Goal: Task Accomplishment & Management: Manage account settings

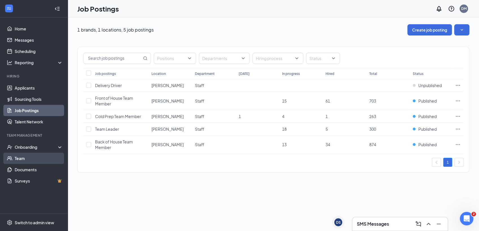
click at [41, 153] on link "Team" at bounding box center [39, 158] width 48 height 11
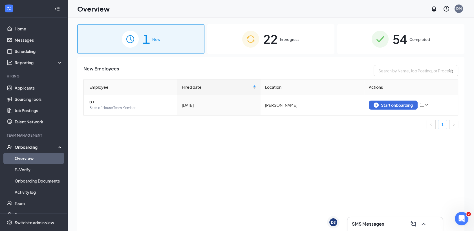
click at [282, 40] on span "In progress" at bounding box center [289, 40] width 19 height 6
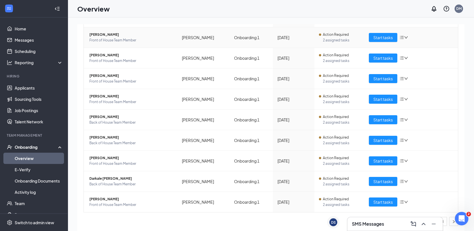
scroll to position [25, 0]
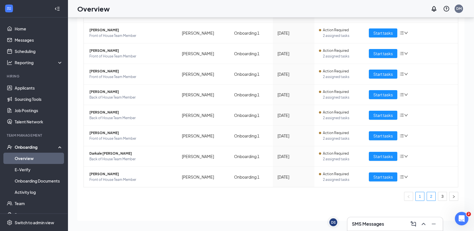
click at [427, 194] on link "2" at bounding box center [431, 196] width 8 height 8
click at [374, 227] on h3 "SMS Messages" at bounding box center [368, 224] width 32 height 6
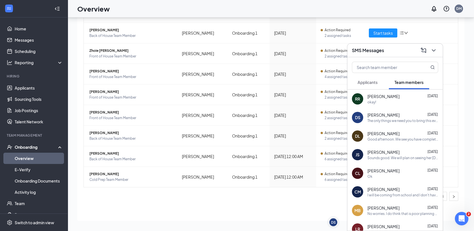
click at [395, 98] on span "[PERSON_NAME]" at bounding box center [383, 97] width 32 height 6
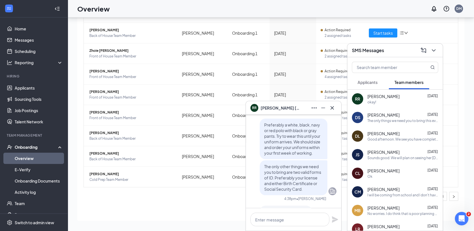
scroll to position [-97, 0]
click at [279, 105] on span "[PERSON_NAME]" at bounding box center [280, 108] width 39 height 6
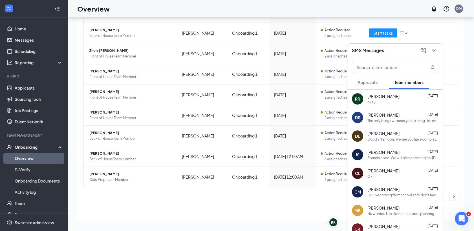
scroll to position [0, 0]
click at [363, 51] on h3 "SMS Messages" at bounding box center [368, 50] width 32 height 6
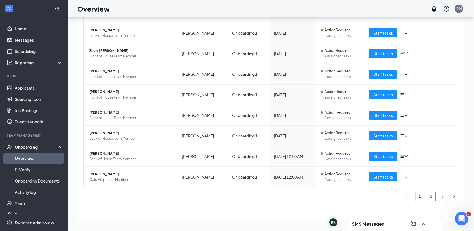
click at [438, 195] on link "3" at bounding box center [442, 196] width 8 height 8
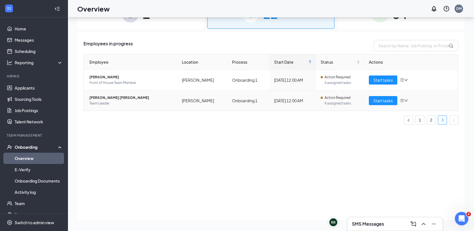
click at [108, 95] on span "[PERSON_NAME] [PERSON_NAME]" at bounding box center [130, 98] width 83 height 6
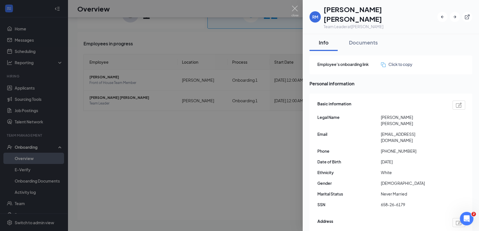
click at [212, 169] on div at bounding box center [239, 115] width 479 height 231
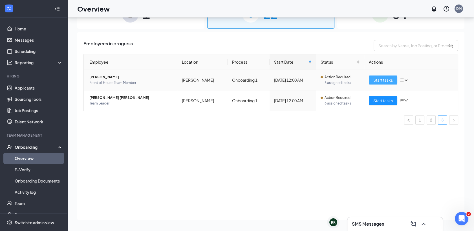
click at [379, 82] on span "Start tasks" at bounding box center [382, 80] width 19 height 6
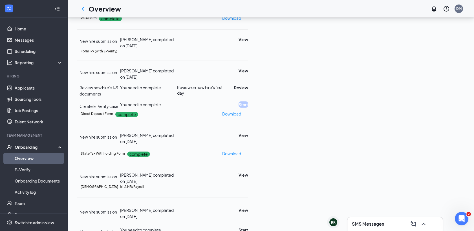
scroll to position [73, 0]
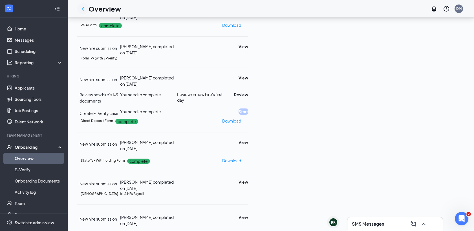
click at [86, 11] on icon "ChevronLeft" at bounding box center [83, 8] width 7 height 7
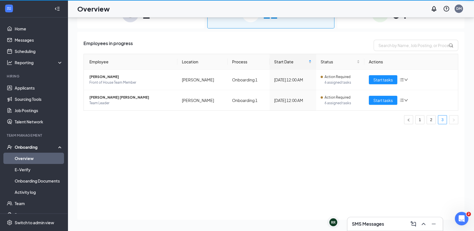
scroll to position [25, 0]
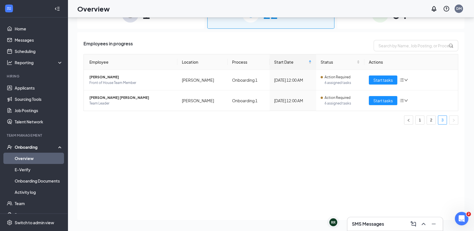
click at [374, 228] on div "SMS Messages" at bounding box center [395, 224] width 86 height 9
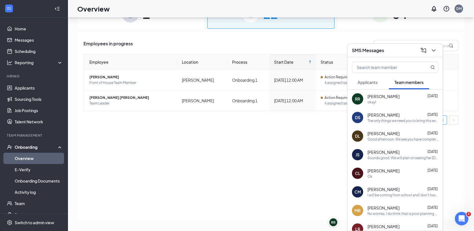
click at [381, 96] on span "[PERSON_NAME]" at bounding box center [383, 97] width 32 height 6
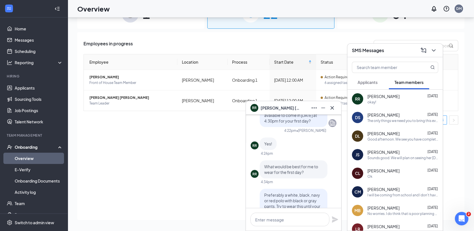
scroll to position [-201, 0]
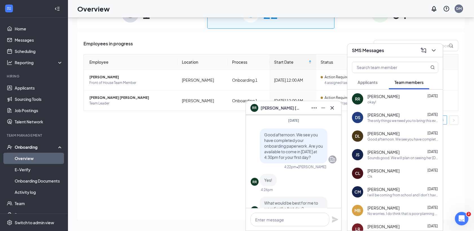
drag, startPoint x: 260, startPoint y: 134, endPoint x: 280, endPoint y: 165, distance: 37.2
click at [280, 160] on p "Good afternoon. We see you have completed your onboarding paperwork. Are you av…" at bounding box center [293, 146] width 59 height 28
copy span "Good afternoon. We see you have completed your onboarding paperwork. Are you av…"
click at [392, 72] on input "text" at bounding box center [385, 67] width 67 height 11
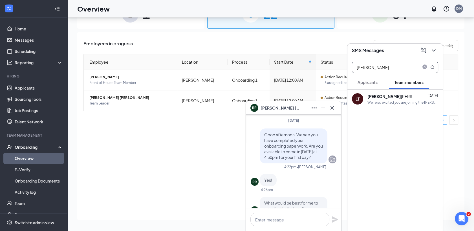
type input "[PERSON_NAME]"
click at [390, 96] on div "[PERSON_NAME]" at bounding box center [392, 96] width 51 height 6
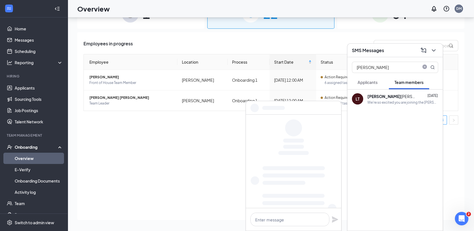
scroll to position [0, 0]
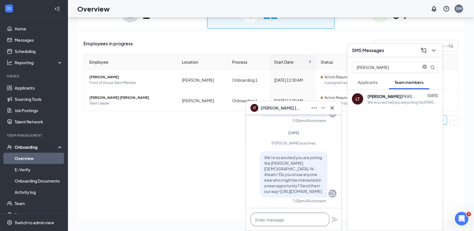
click at [279, 215] on textarea at bounding box center [289, 220] width 79 height 14
paste textarea "Good afternoon. We see you have completed your onboarding paperwork. Are you av…"
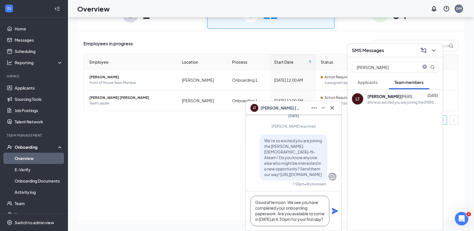
type textarea "Good afternoon. We see you have completed your onboarding paperwork. Are you av…"
click at [334, 212] on icon "Plane" at bounding box center [335, 211] width 6 height 6
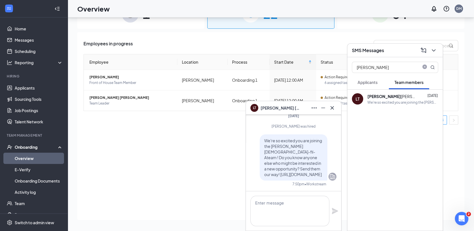
scroll to position [0, 0]
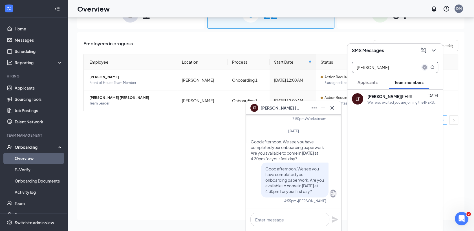
click at [424, 67] on icon "close-circle" at bounding box center [424, 67] width 5 height 5
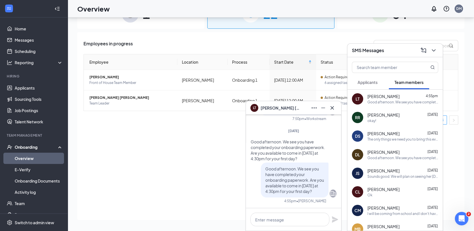
click at [387, 153] on span "[PERSON_NAME]" at bounding box center [383, 152] width 32 height 6
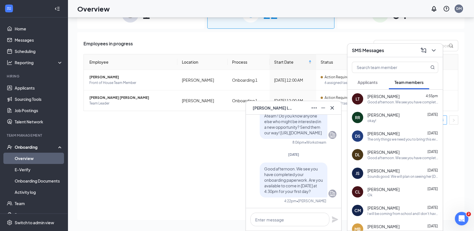
drag, startPoint x: 261, startPoint y: 165, endPoint x: 289, endPoint y: 194, distance: 39.7
click at [289, 194] on p "Good afternoon. We see you have completed your onboarding paperwork. Are you av…" at bounding box center [293, 180] width 59 height 28
drag, startPoint x: 289, startPoint y: 194, endPoint x: 261, endPoint y: 163, distance: 41.4
click at [264, 166] on span "Good afternoon. We see you have completed your onboarding paperwork. Are you av…" at bounding box center [293, 180] width 59 height 28
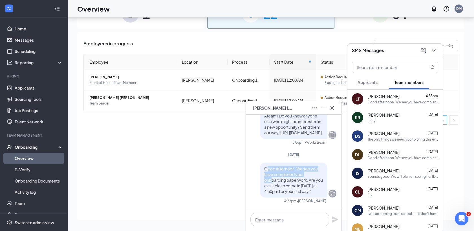
drag, startPoint x: 261, startPoint y: 163, endPoint x: 267, endPoint y: 173, distance: 11.1
click at [267, 173] on span "Good afternoon. We see you have completed your onboarding paperwork. Are you av…" at bounding box center [293, 180] width 59 height 28
drag, startPoint x: 267, startPoint y: 173, endPoint x: 261, endPoint y: 161, distance: 13.3
click at [261, 163] on div "Good afternoon. We see you have completed your onboarding paperwork. Are you av…" at bounding box center [294, 180] width 68 height 35
click at [264, 166] on span "Good afternoon. We see you have completed your onboarding paperwork. Are you av…" at bounding box center [293, 180] width 59 height 28
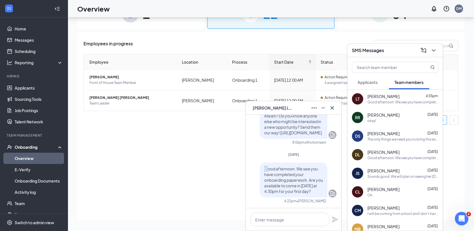
click at [264, 166] on span "Good afternoon. We see you have completed your onboarding paperwork. Are you av…" at bounding box center [293, 180] width 59 height 28
drag, startPoint x: 259, startPoint y: 161, endPoint x: 288, endPoint y: 191, distance: 41.3
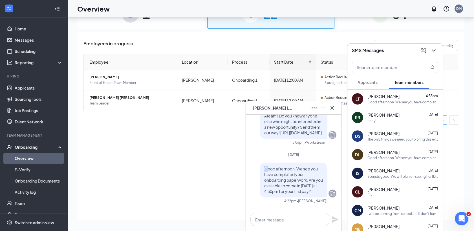
click at [288, 191] on p "Good afternoon. We see you have completed your onboarding paperwork. Are you av…" at bounding box center [293, 180] width 59 height 28
copy span "Good afternoon. We see you have completed your onboarding paperwork. Are you av…"
click at [286, 219] on textarea at bounding box center [289, 220] width 79 height 14
paste textarea "Good afternoon. We see you have completed your onboarding paperwork. Are you av…"
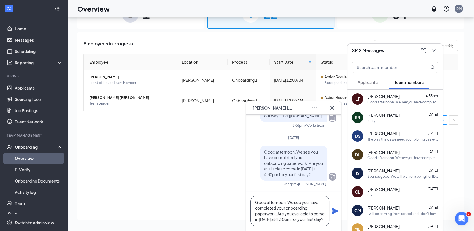
type textarea "Good afternoon. We see you have completed your onboarding paperwork. Are you av…"
click at [334, 212] on icon "Plane" at bounding box center [335, 211] width 6 height 6
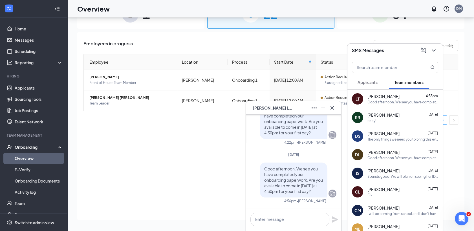
scroll to position [0, 0]
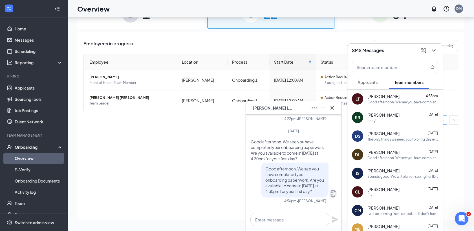
click at [266, 107] on span "[PERSON_NAME]" at bounding box center [272, 108] width 39 height 6
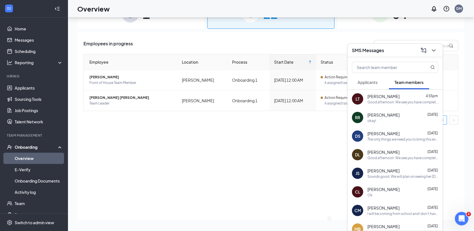
click at [375, 53] on h3 "SMS Messages" at bounding box center [368, 50] width 32 height 6
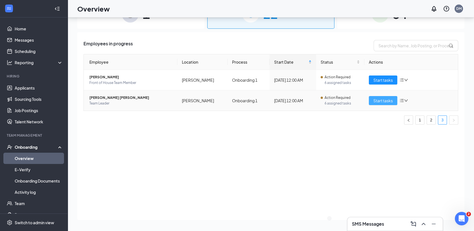
click at [381, 101] on span "Start tasks" at bounding box center [382, 101] width 19 height 6
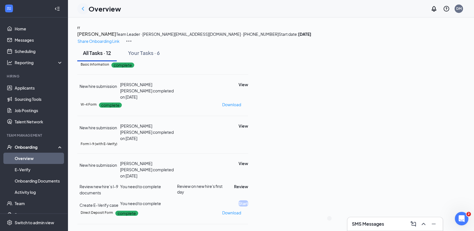
click at [85, 10] on icon "ChevronLeft" at bounding box center [83, 8] width 7 height 7
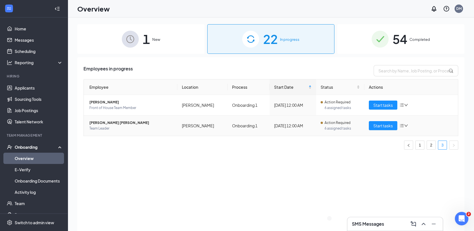
click at [113, 125] on span "[PERSON_NAME] [PERSON_NAME]" at bounding box center [130, 123] width 83 height 6
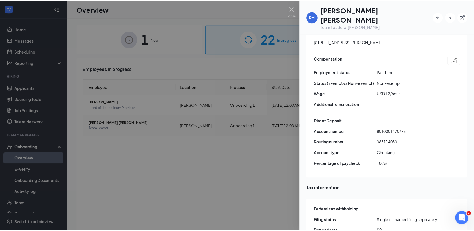
scroll to position [393, 0]
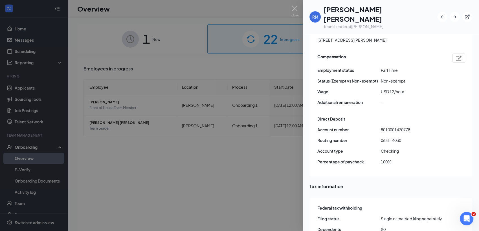
click at [271, 91] on div at bounding box center [239, 115] width 479 height 231
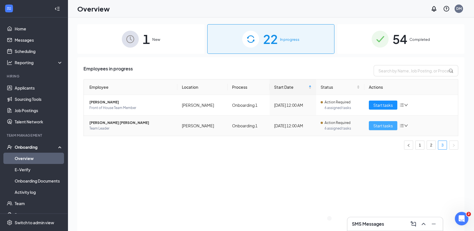
click at [376, 127] on span "Start tasks" at bounding box center [382, 126] width 19 height 6
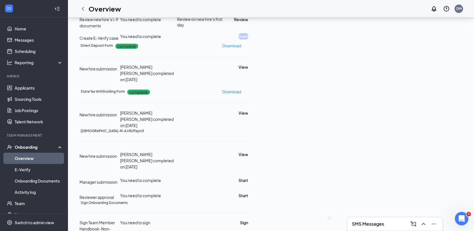
scroll to position [169, 0]
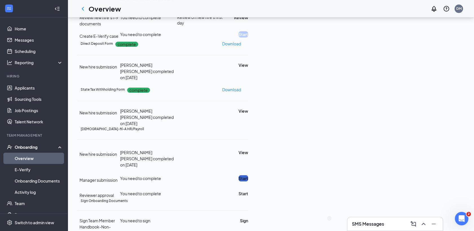
click at [248, 175] on button "Start" at bounding box center [244, 178] width 10 height 6
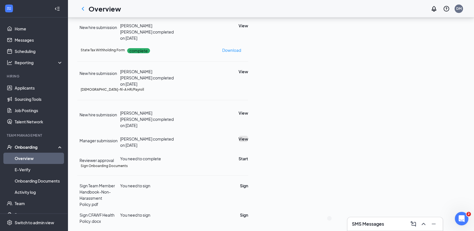
scroll to position [144, 0]
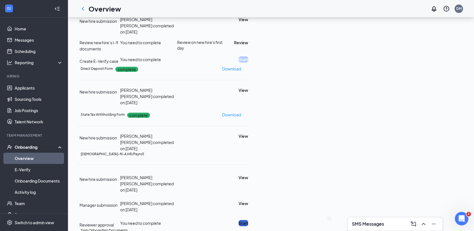
click at [248, 220] on button "Start" at bounding box center [244, 223] width 10 height 6
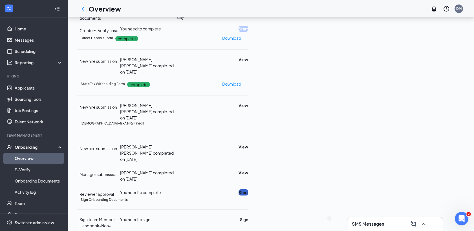
scroll to position [177, 0]
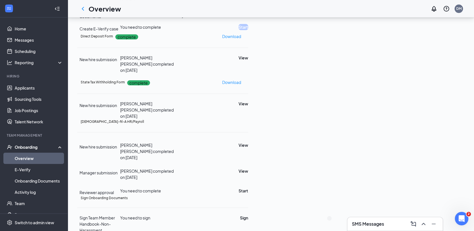
click at [248, 122] on icon "Ellipses" at bounding box center [248, 122] width 0 height 0
click at [437, 58] on span "Mark as complete" at bounding box center [429, 55] width 33 height 6
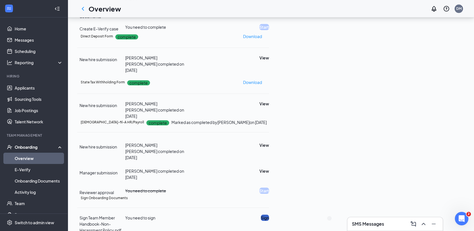
click at [269, 215] on button "Sign" at bounding box center [265, 218] width 8 height 6
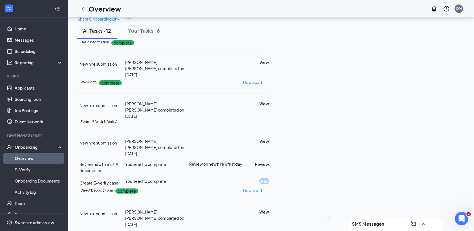
scroll to position [0, 0]
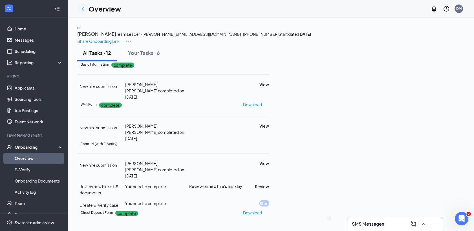
click at [80, 11] on icon "ChevronLeft" at bounding box center [83, 8] width 7 height 7
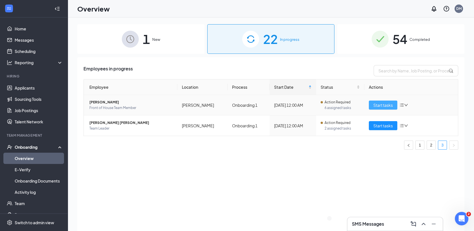
click at [379, 106] on span "Start tasks" at bounding box center [382, 105] width 19 height 6
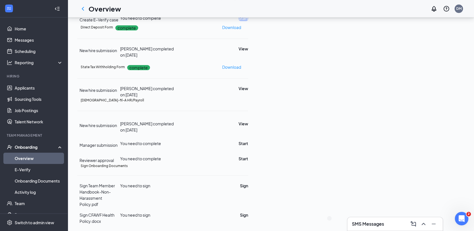
scroll to position [180, 0]
click at [248, 140] on button "Start" at bounding box center [244, 143] width 10 height 6
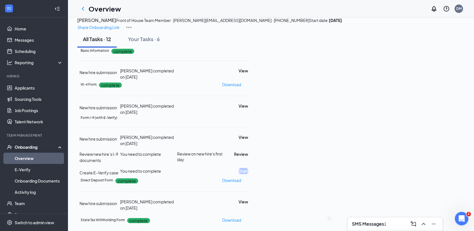
scroll to position [144, 0]
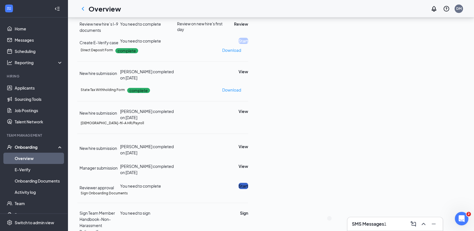
click at [248, 183] on button "Start" at bounding box center [244, 186] width 10 height 6
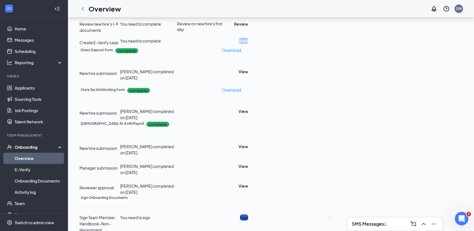
click at [248, 215] on button "Sign" at bounding box center [244, 218] width 8 height 6
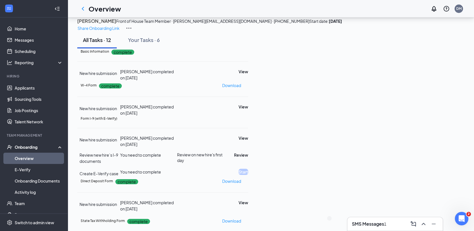
scroll to position [0, 0]
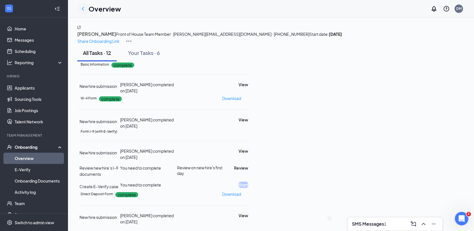
click at [83, 8] on icon "ChevronLeft" at bounding box center [83, 9] width 2 height 4
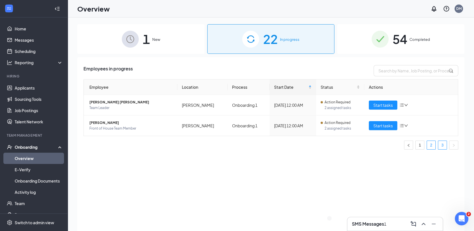
click at [430, 149] on link "2" at bounding box center [431, 145] width 8 height 8
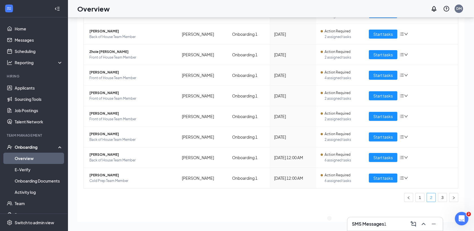
scroll to position [25, 0]
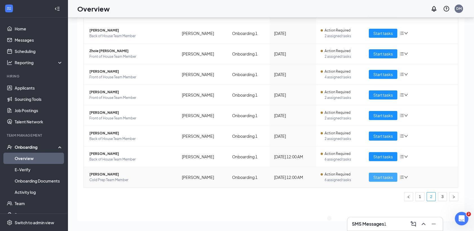
click at [376, 178] on span "Start tasks" at bounding box center [382, 177] width 19 height 6
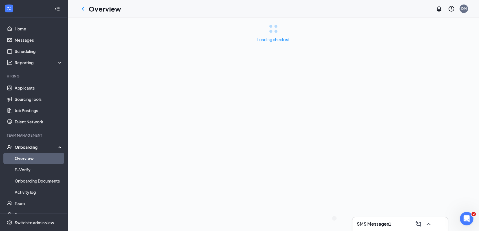
click at [374, 230] on div "SMS Messages 1" at bounding box center [399, 224] width 95 height 14
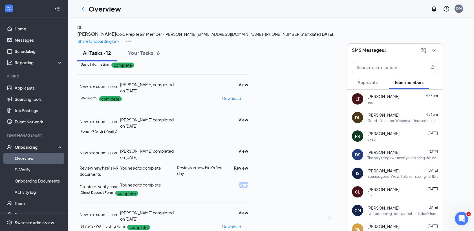
click at [396, 104] on div "Yes" at bounding box center [402, 102] width 71 height 5
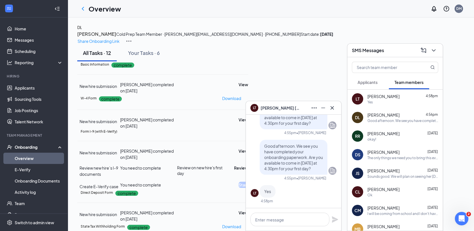
click at [392, 142] on div "RR [PERSON_NAME] [DATE] okay!" at bounding box center [394, 136] width 95 height 19
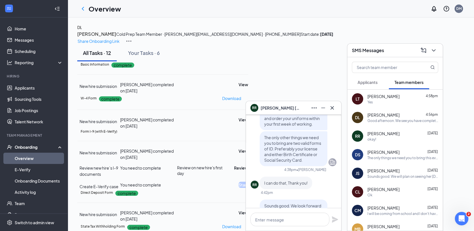
scroll to position [-2, 0]
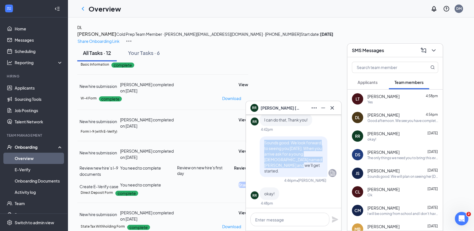
drag, startPoint x: 259, startPoint y: 150, endPoint x: 277, endPoint y: 170, distance: 26.6
click at [277, 170] on p "Sounds good. We look forward to seeing you [DATE]. When you arrive ask for a yo…" at bounding box center [293, 157] width 59 height 34
copy span "Sounds good. We look forward to seeing you [DATE]. When you arrive ask for a yo…"
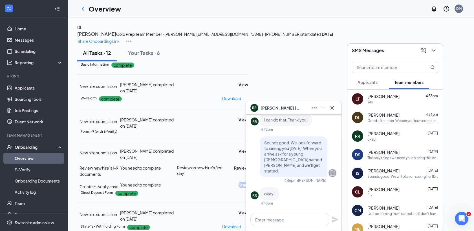
click at [386, 104] on div "Yes" at bounding box center [402, 102] width 71 height 5
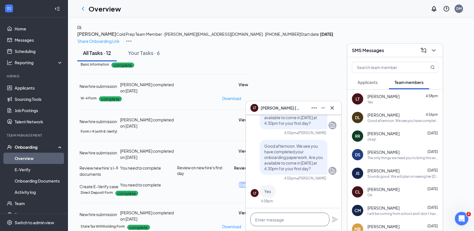
click at [298, 221] on textarea at bounding box center [289, 220] width 79 height 14
paste textarea "Sounds good. We look forward to seeing you [DATE]. When you arrive ask for a yo…"
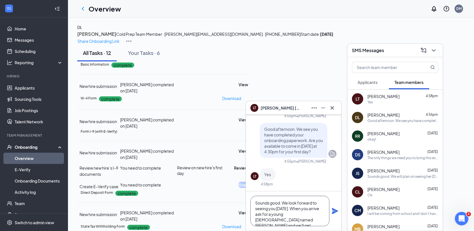
type textarea "Sounds good. We look forward to seeing you [DATE]. When you arrive ask for a yo…"
click at [333, 211] on icon "Plane" at bounding box center [335, 211] width 6 height 6
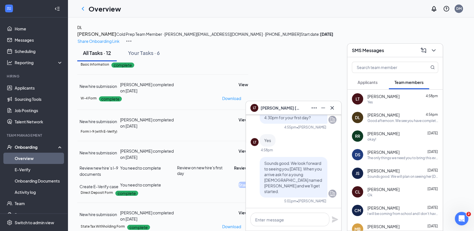
click at [381, 134] on span "[PERSON_NAME]" at bounding box center [383, 134] width 32 height 6
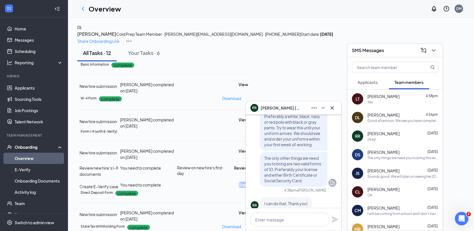
scroll to position [-93, 0]
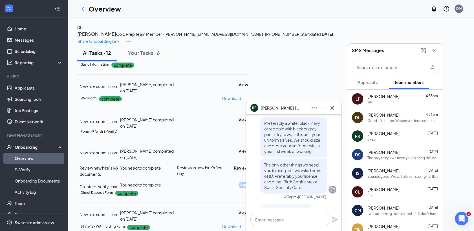
click at [389, 198] on div "CL [PERSON_NAME] [DATE] Ok" at bounding box center [394, 192] width 95 height 19
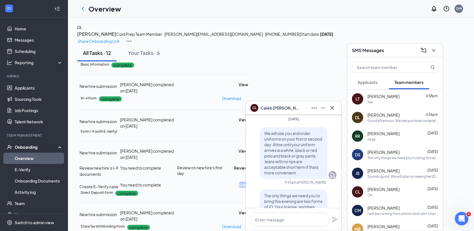
scroll to position [-51, 0]
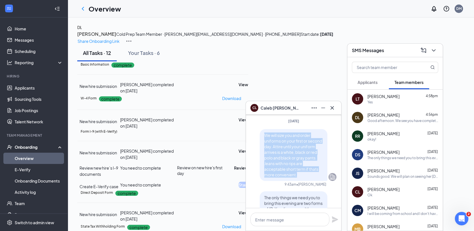
drag, startPoint x: 260, startPoint y: 129, endPoint x: 297, endPoint y: 171, distance: 56.0
click at [297, 171] on p "We will size you and order uniforms on your first or second day. Attire until y…" at bounding box center [293, 155] width 59 height 45
copy span "We will size you and order uniforms on your first or second day. Attire until y…"
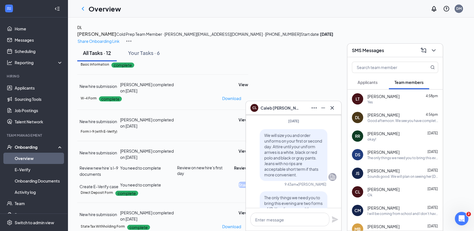
click at [395, 106] on div "LT [PERSON_NAME] 4:58pm Yes" at bounding box center [394, 99] width 95 height 19
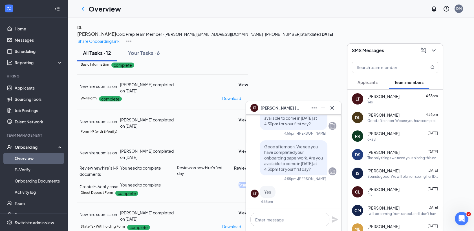
scroll to position [0, 0]
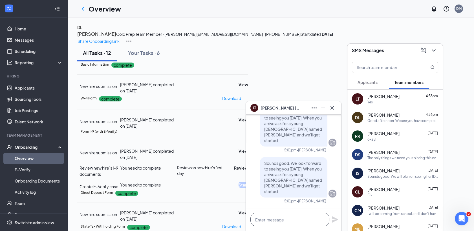
click at [284, 222] on textarea at bounding box center [289, 220] width 79 height 14
paste textarea "We will size you and order uniforms on your first or second day. Attire until y…"
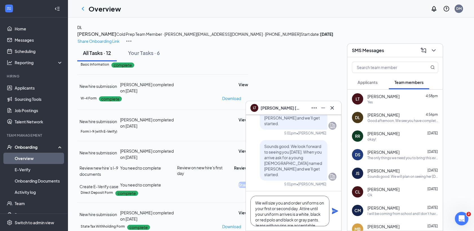
scroll to position [11, 0]
type textarea "We will size you and order uniforms on your first or second day. Attire until y…"
click at [333, 211] on icon "Plane" at bounding box center [335, 211] width 7 height 7
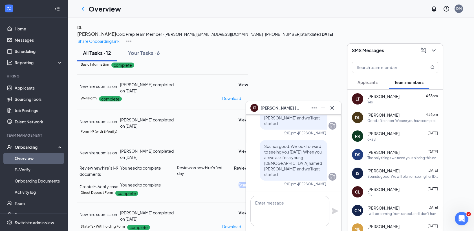
scroll to position [0, 0]
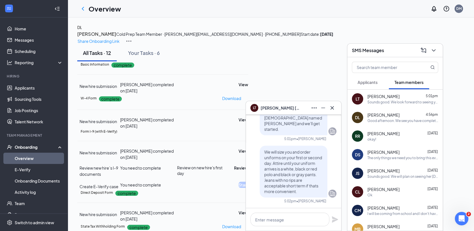
click at [376, 191] on span "[PERSON_NAME]" at bounding box center [383, 190] width 32 height 6
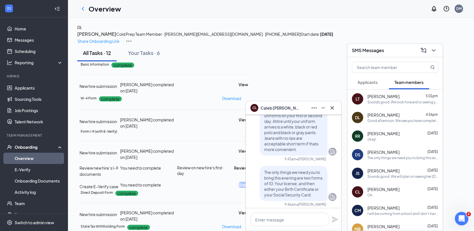
scroll to position [-24, 0]
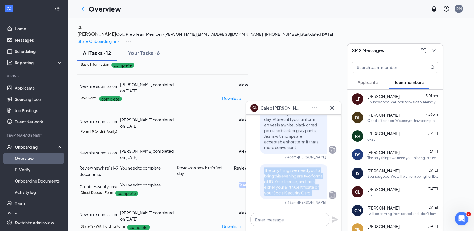
drag, startPoint x: 259, startPoint y: 165, endPoint x: 291, endPoint y: 195, distance: 44.3
click at [291, 195] on div "The only things we need you to bring this evening are two forms of ID. Your lic…" at bounding box center [294, 181] width 68 height 35
copy span "The only things we need you to bring this evening are two forms of ID. Your lic…"
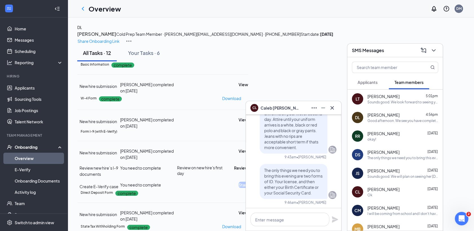
click at [389, 105] on div "LT [PERSON_NAME] 5:01pm Sounds good. We look forward to seeing you [DATE]. When…" at bounding box center [394, 99] width 95 height 19
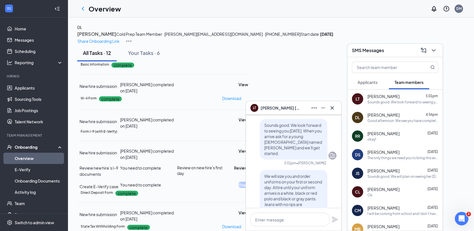
scroll to position [0, 0]
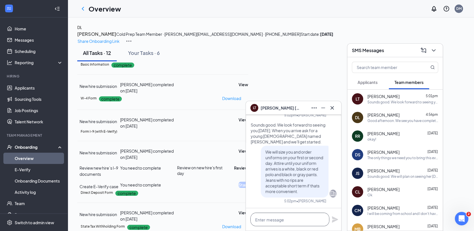
click at [292, 220] on textarea at bounding box center [289, 220] width 79 height 14
paste textarea "The only things we need you to bring this evening are two forms of ID. Your lic…"
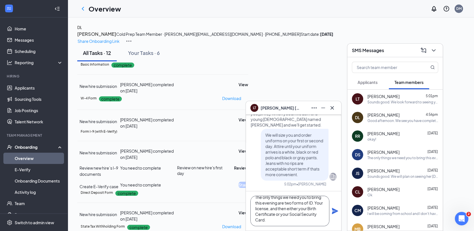
type textarea "The only things we need you to bring this evening are two forms of ID. Your lic…"
click at [334, 210] on icon "Plane" at bounding box center [335, 211] width 6 height 6
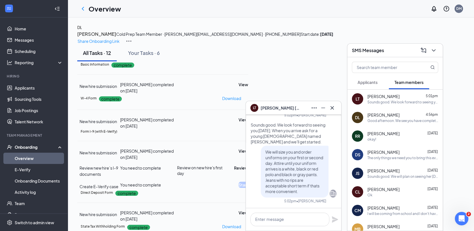
scroll to position [0, 0]
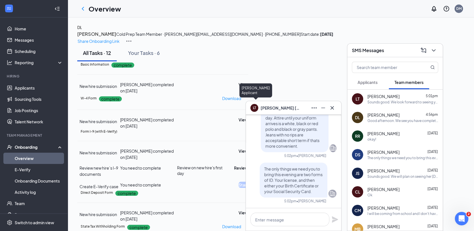
click at [256, 109] on div "LT" at bounding box center [252, 109] width 8 height 16
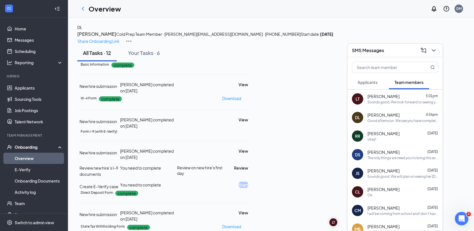
click at [362, 54] on div "SMS Messages" at bounding box center [395, 50] width 86 height 9
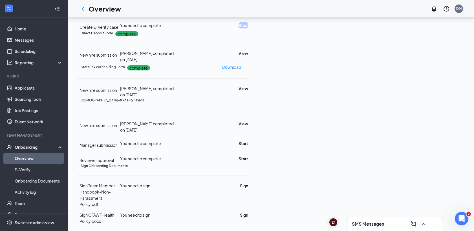
scroll to position [264, 0]
click at [248, 140] on button "Start" at bounding box center [244, 143] width 10 height 6
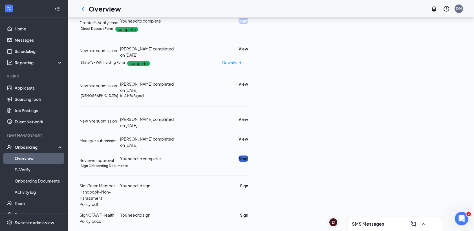
click at [248, 156] on button "Start" at bounding box center [244, 159] width 10 height 6
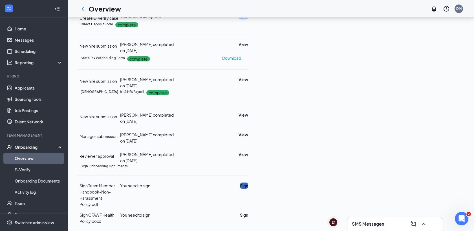
click at [248, 189] on button "Sign" at bounding box center [244, 186] width 8 height 6
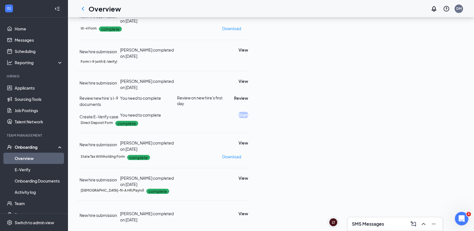
scroll to position [0, 0]
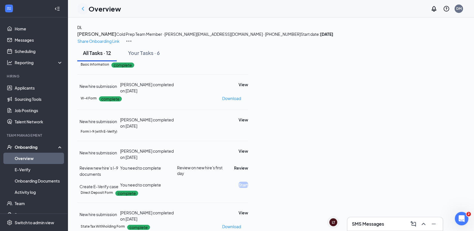
click at [82, 11] on icon "ChevronLeft" at bounding box center [83, 8] width 7 height 7
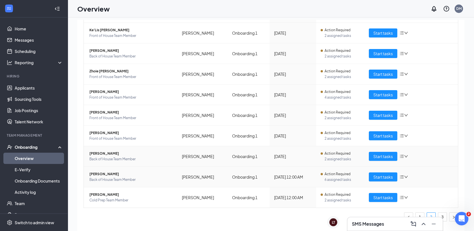
scroll to position [5, 0]
click at [375, 178] on span "Start tasks" at bounding box center [382, 177] width 19 height 6
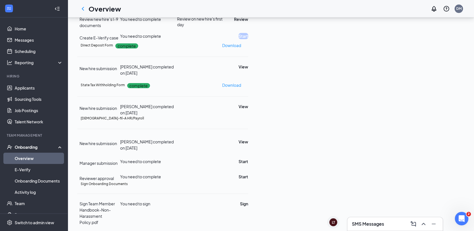
scroll to position [144, 0]
click at [248, 159] on button "Start" at bounding box center [244, 162] width 10 height 6
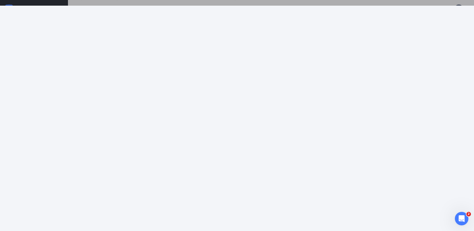
scroll to position [189, 0]
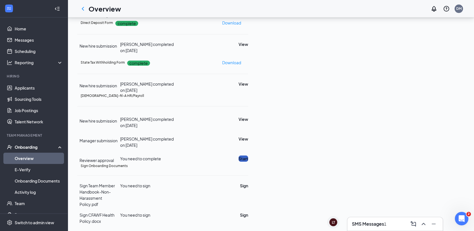
click at [248, 156] on button "Start" at bounding box center [244, 159] width 10 height 6
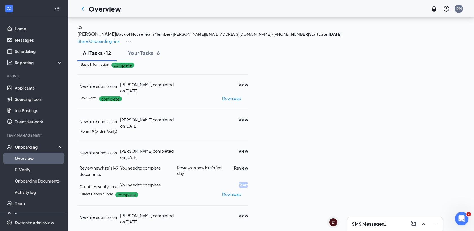
scroll to position [162, 0]
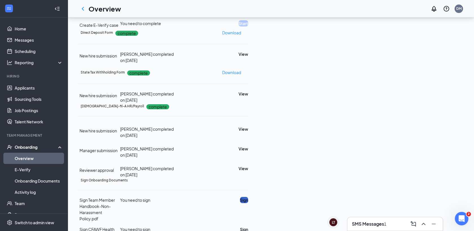
click at [248, 197] on button "Sign" at bounding box center [244, 200] width 8 height 6
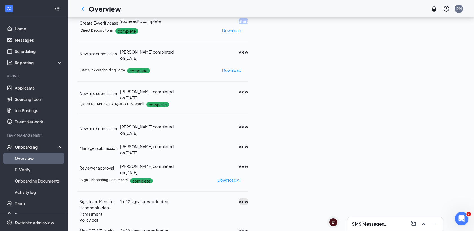
scroll to position [0, 0]
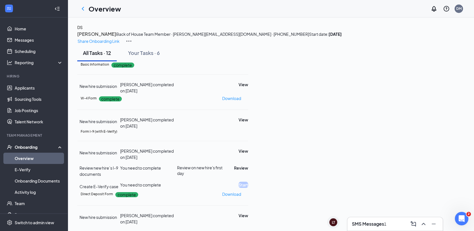
click at [366, 225] on h3 "SMS Messages" at bounding box center [368, 224] width 32 height 6
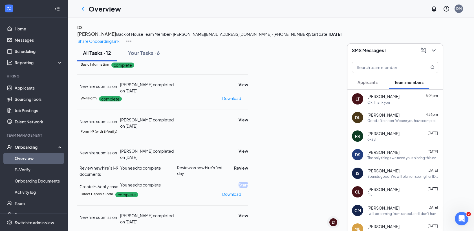
click at [219, 61] on div "All Tasks · 12 Your Tasks · 6" at bounding box center [270, 53] width 387 height 17
click at [388, 105] on div "LT [PERSON_NAME] 5:04pm Ok, Thank you" at bounding box center [394, 99] width 95 height 19
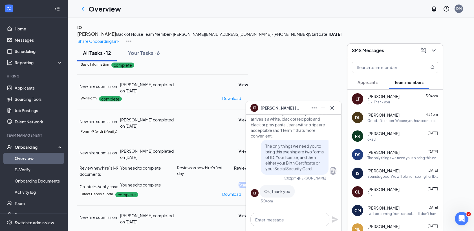
click at [277, 108] on span "[PERSON_NAME]" at bounding box center [280, 108] width 39 height 6
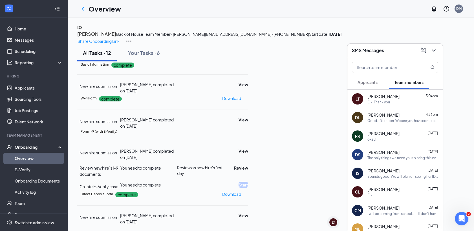
click at [369, 54] on div "SMS Messages" at bounding box center [395, 50] width 86 height 9
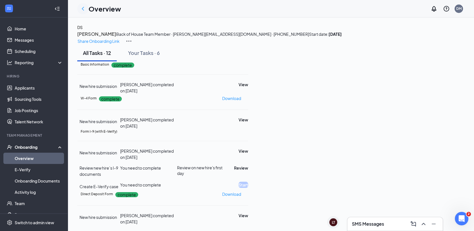
click at [83, 8] on icon "ChevronLeft" at bounding box center [83, 8] width 7 height 7
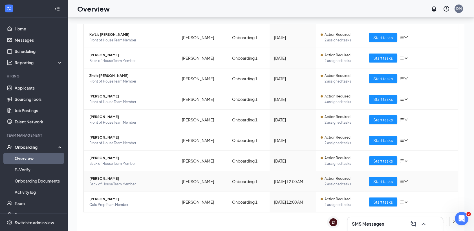
scroll to position [25, 0]
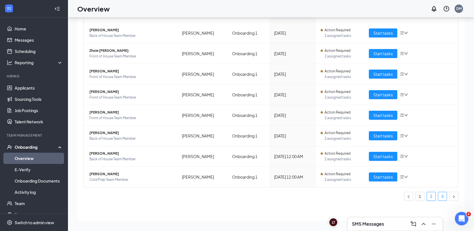
click at [439, 196] on link "3" at bounding box center [442, 196] width 8 height 8
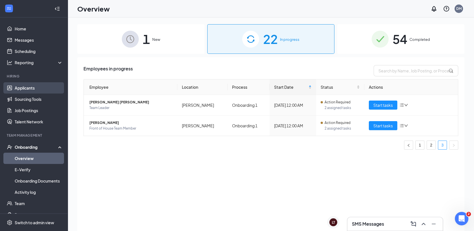
click at [41, 89] on link "Applicants" at bounding box center [39, 87] width 48 height 11
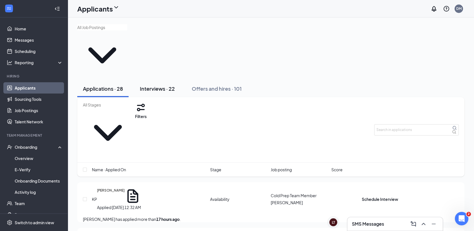
click at [151, 85] on div "Interviews · 22" at bounding box center [157, 88] width 35 height 7
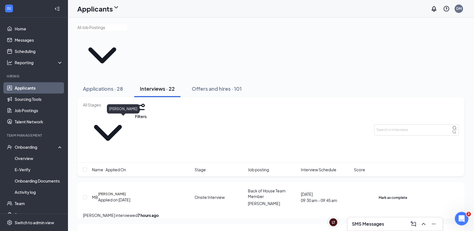
click at [124, 192] on h5 "[PERSON_NAME]" at bounding box center [112, 194] width 28 height 5
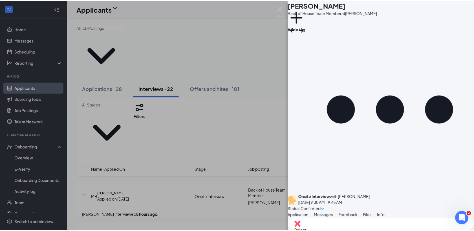
scroll to position [316, 0]
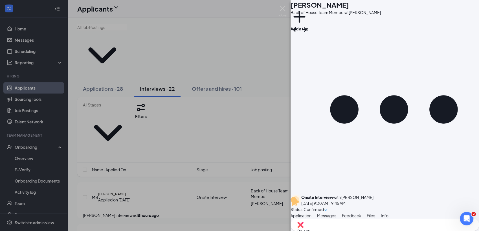
click at [274, 155] on div "MB [PERSON_NAME] Back of House Team Member at [PERSON_NAME] Add a tag Onsite In…" at bounding box center [239, 115] width 479 height 231
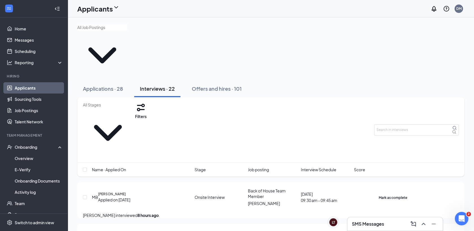
click at [365, 228] on div "SMS Messages" at bounding box center [395, 224] width 86 height 9
